Goal: Task Accomplishment & Management: Complete application form

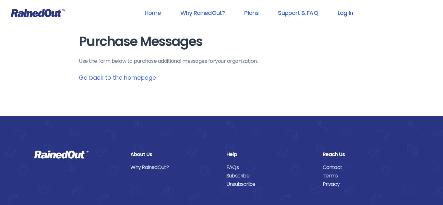
click at [342, 15] on link "Log In" at bounding box center [345, 13] width 32 height 15
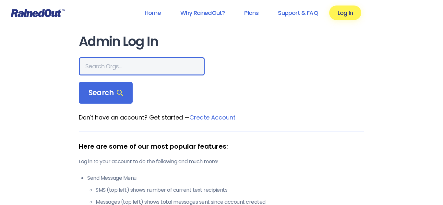
click at [184, 61] on input "text" at bounding box center [142, 66] width 126 height 18
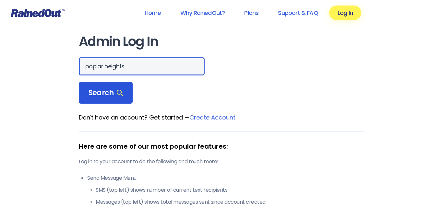
type input "poplar heights"
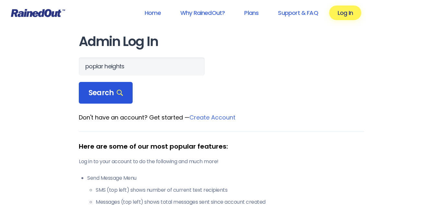
click at [119, 91] on icon at bounding box center [120, 93] width 6 height 6
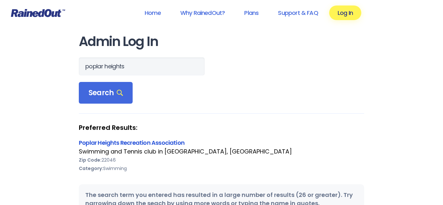
click at [137, 142] on link "Poplar Heights Recreation Association" at bounding box center [132, 143] width 106 height 8
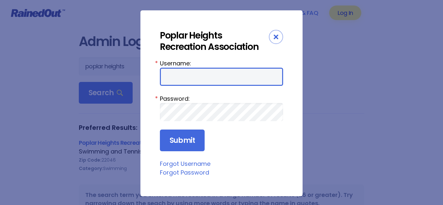
type input "PHRACrush"
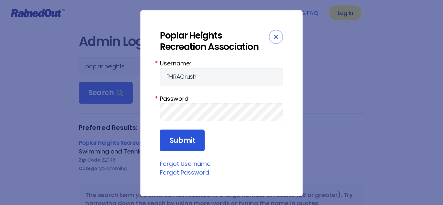
click at [183, 145] on input "Submit" at bounding box center [182, 141] width 45 height 22
